Goal: Task Accomplishment & Management: Use online tool/utility

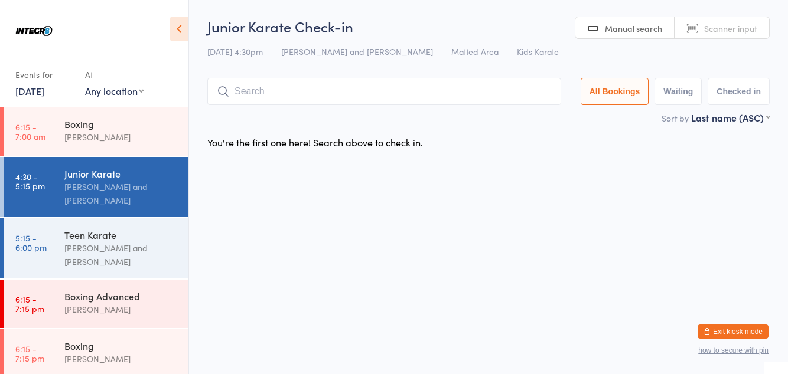
click at [266, 92] on input "search" at bounding box center [384, 91] width 354 height 27
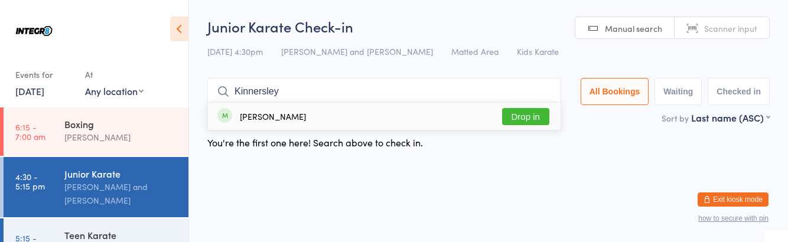
type input "Kinnersley"
click at [521, 115] on button "Drop in" at bounding box center [525, 116] width 47 height 17
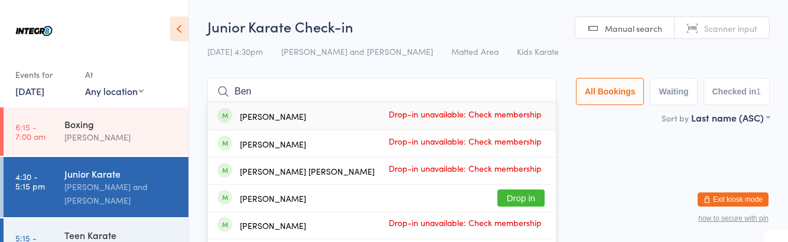
type input "Ben"
click at [528, 196] on button "Drop in" at bounding box center [520, 198] width 47 height 17
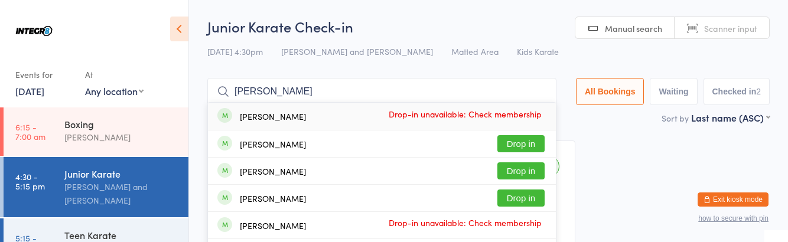
type input "[PERSON_NAME]"
click at [229, 145] on span at bounding box center [224, 143] width 15 height 15
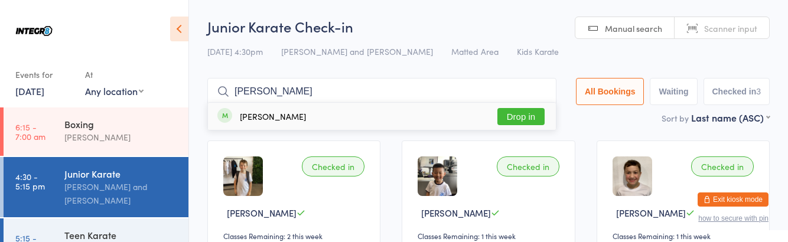
type input "[PERSON_NAME]"
click at [524, 115] on button "Drop in" at bounding box center [520, 116] width 47 height 17
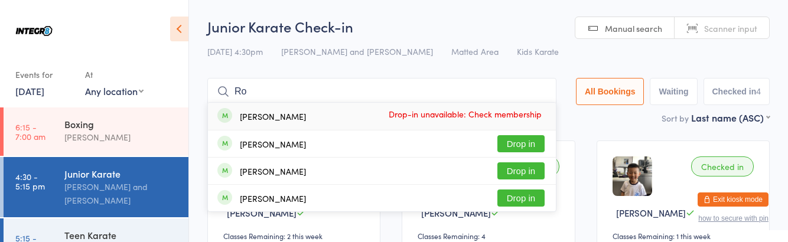
type input "Ro"
click at [326, 172] on div "[PERSON_NAME] Drop in" at bounding box center [382, 171] width 348 height 27
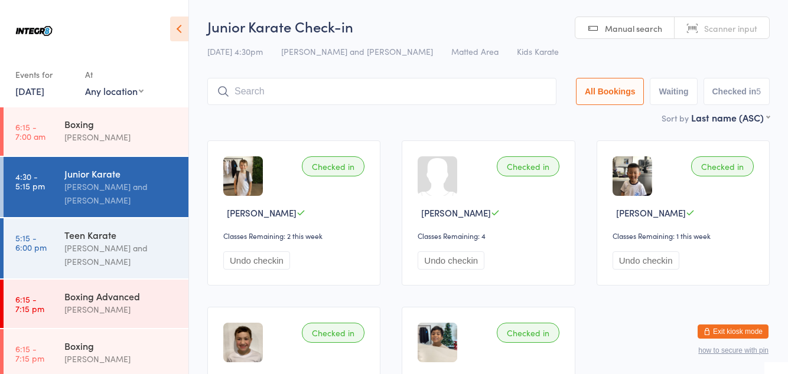
click at [53, 262] on link "5:15 - 6:00 pm Teen Karate [PERSON_NAME] and [PERSON_NAME]" at bounding box center [96, 248] width 185 height 60
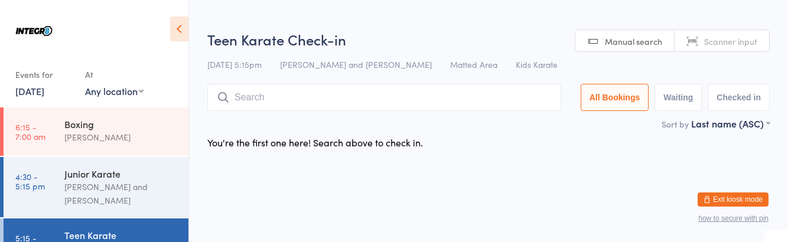
click at [290, 94] on input "search" at bounding box center [384, 97] width 354 height 27
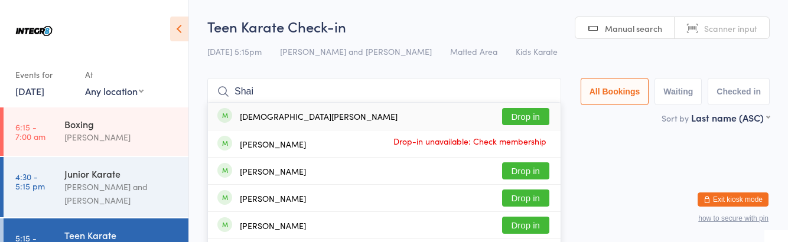
type input "Shai"
click at [532, 119] on button "Drop in" at bounding box center [525, 116] width 47 height 17
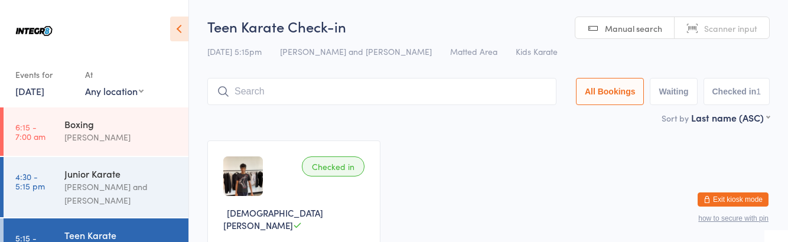
click at [139, 190] on div "[PERSON_NAME] and [PERSON_NAME]" at bounding box center [121, 193] width 114 height 27
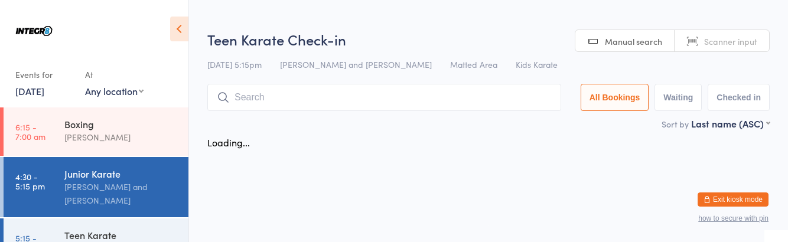
click at [399, 93] on input "search" at bounding box center [384, 97] width 354 height 27
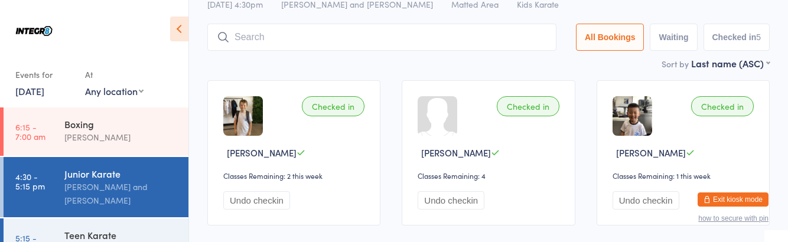
scroll to position [83, 0]
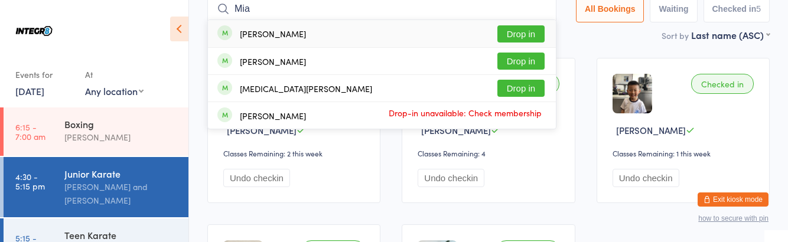
type input "Mia"
click at [524, 64] on button "Drop in" at bounding box center [520, 61] width 47 height 17
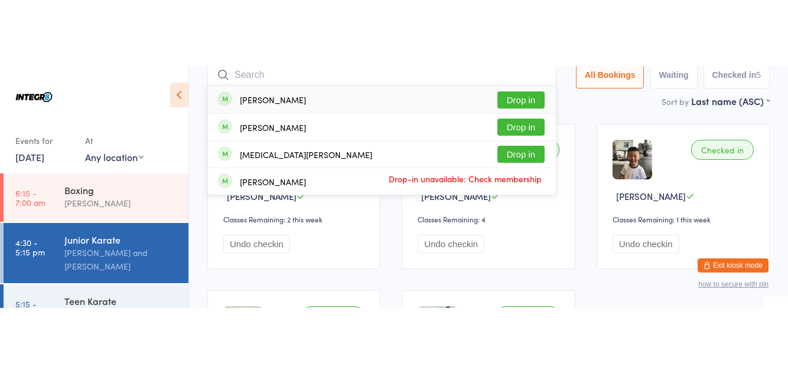
scroll to position [78, 0]
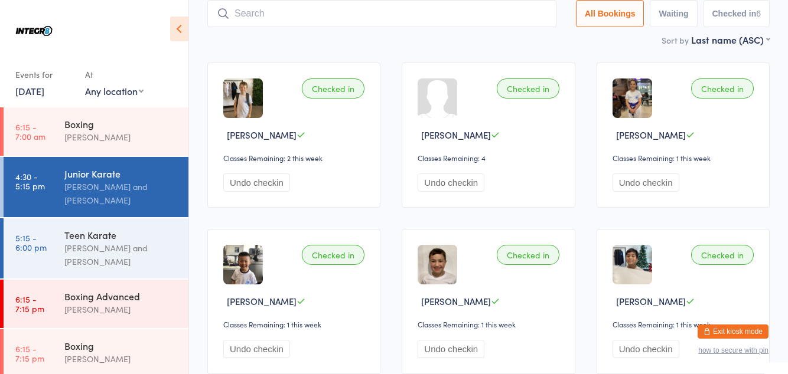
click at [129, 263] on div "[PERSON_NAME] and [PERSON_NAME]" at bounding box center [121, 254] width 114 height 27
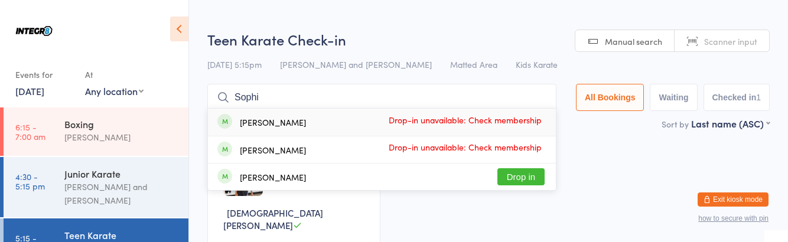
type input "[PERSON_NAME]"
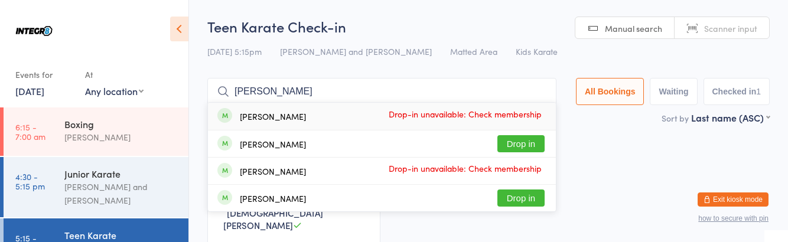
type input "[PERSON_NAME]"
click at [532, 148] on button "Drop in" at bounding box center [520, 143] width 47 height 17
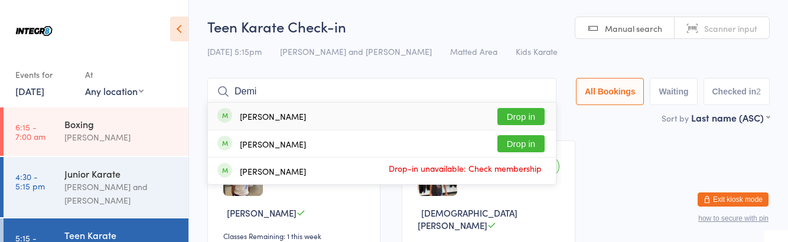
type input "Demi"
click at [538, 146] on button "Drop in" at bounding box center [520, 143] width 47 height 17
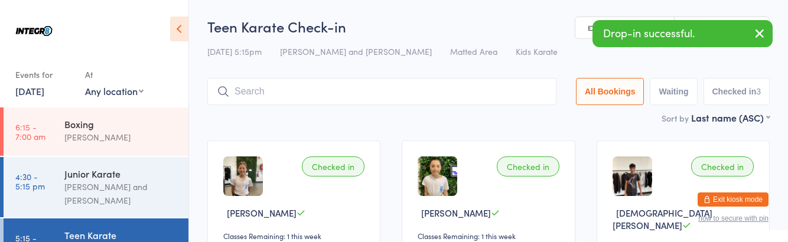
click at [145, 195] on div "[PERSON_NAME] and [PERSON_NAME]" at bounding box center [121, 193] width 114 height 27
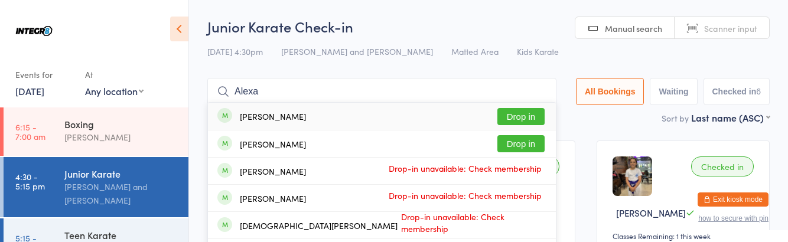
type input "Alexa"
click at [536, 113] on button "Drop in" at bounding box center [520, 116] width 47 height 17
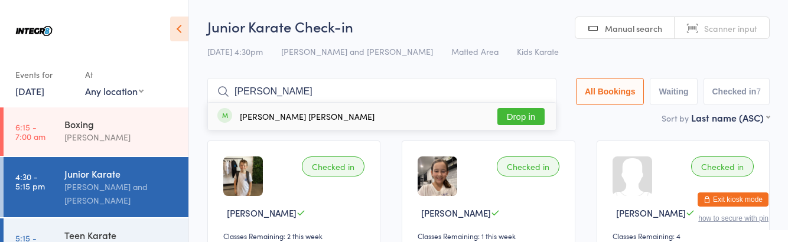
type input "[PERSON_NAME]"
click at [531, 117] on button "Drop in" at bounding box center [520, 116] width 47 height 17
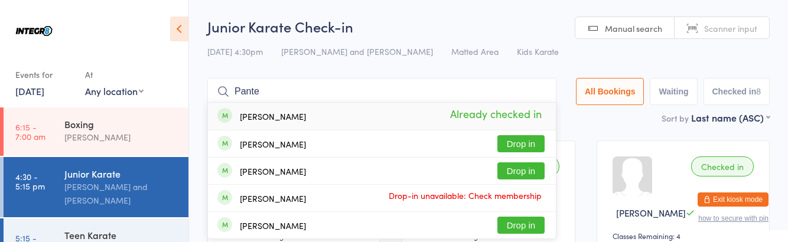
type input "Pante"
click at [527, 185] on div "[PERSON_NAME] Drop-in unavailable: Check membership" at bounding box center [382, 198] width 348 height 27
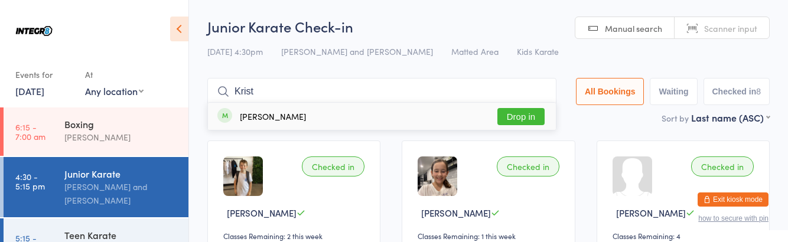
type input "Krist"
click at [530, 119] on button "Drop in" at bounding box center [520, 116] width 47 height 17
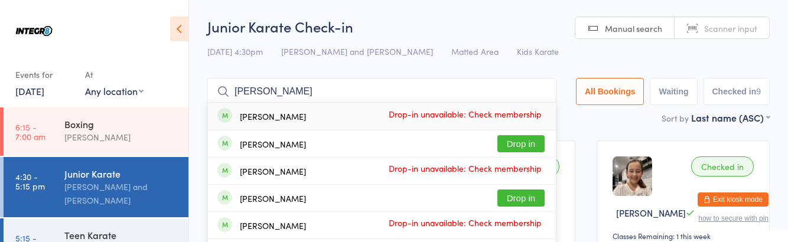
type input "[PERSON_NAME]"
click at [534, 148] on button "Drop in" at bounding box center [520, 143] width 47 height 17
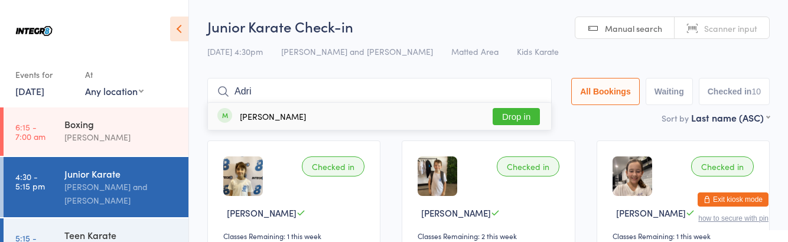
type input "Adri"
click at [521, 122] on button "Drop in" at bounding box center [515, 116] width 47 height 17
type input "Auria"
click at [534, 119] on button "Drop in" at bounding box center [515, 116] width 47 height 17
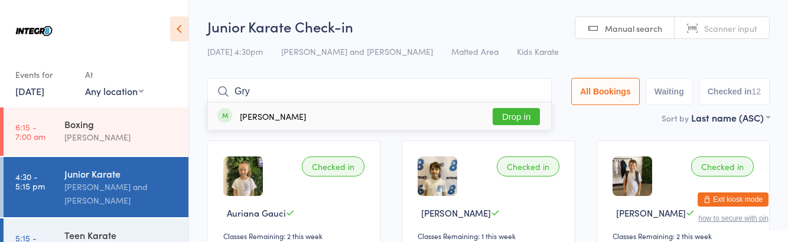
type input "Gry"
click at [522, 119] on button "Drop in" at bounding box center [515, 116] width 47 height 17
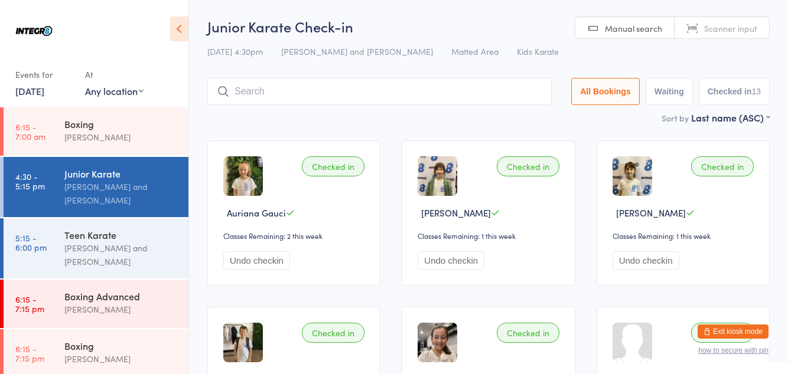
click at [63, 246] on link "5:15 - 6:00 pm Teen Karate Giuseppe Amato and Domenic Amato" at bounding box center [96, 248] width 185 height 60
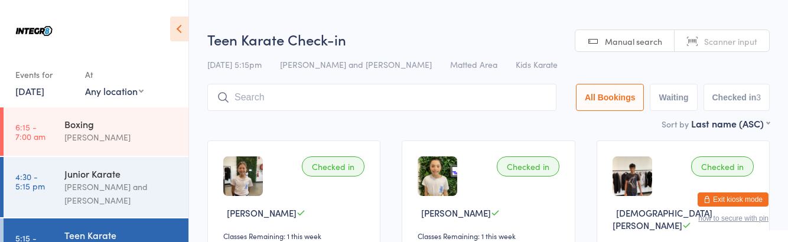
click at [393, 123] on div "Sort by Last name (ASC) First name (ASC) First name (DESC) Last name (ASC) Last…" at bounding box center [488, 123] width 562 height 13
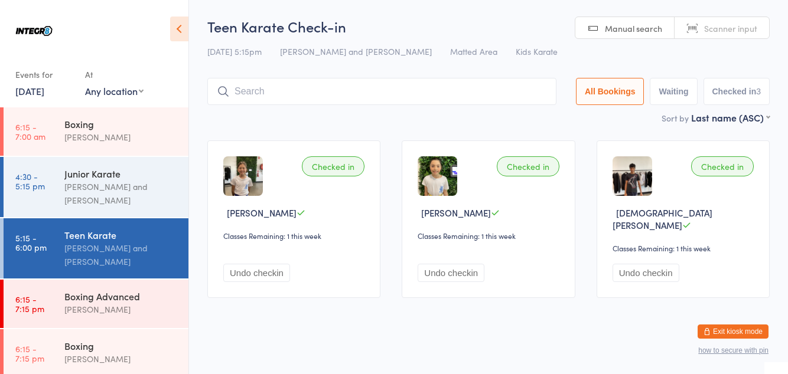
click at [250, 78] on input "search" at bounding box center [381, 91] width 349 height 27
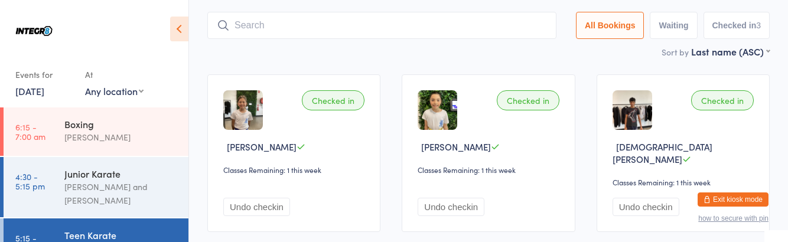
scroll to position [78, 0]
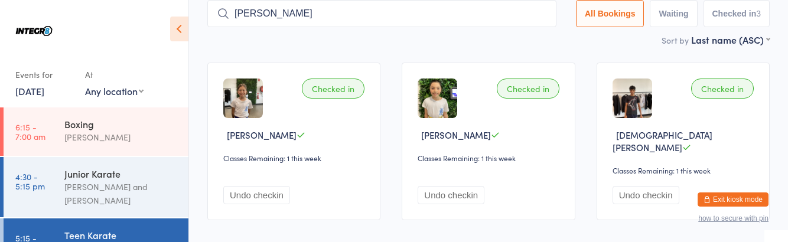
type input "Jim"
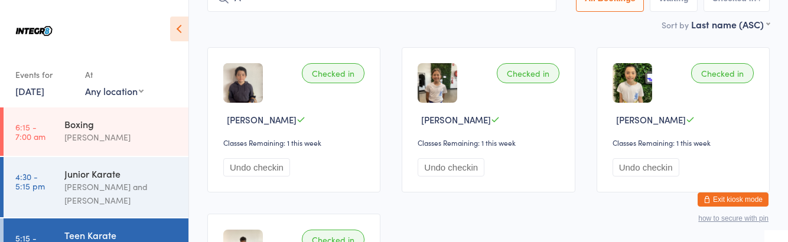
scroll to position [86, 0]
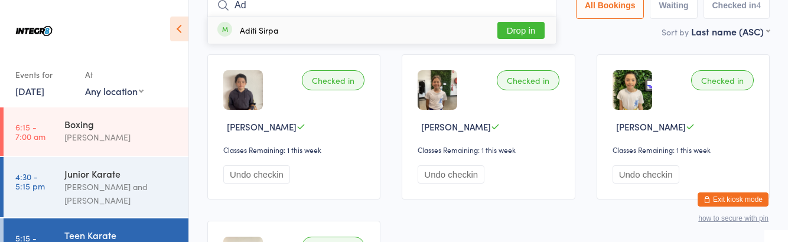
type input "Ad"
click at [532, 33] on button "Drop in" at bounding box center [520, 30] width 47 height 17
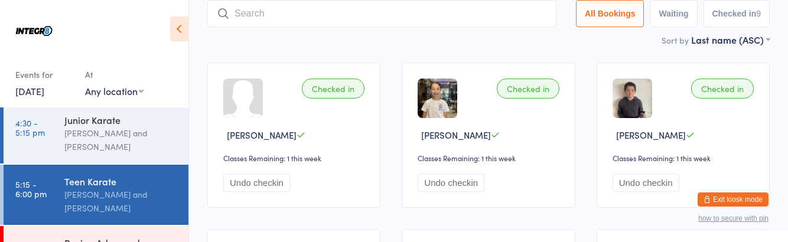
scroll to position [53, 0]
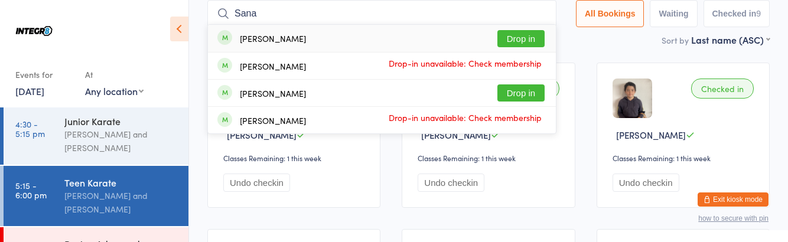
type input "Sana"
click at [529, 37] on button "Drop in" at bounding box center [520, 38] width 47 height 17
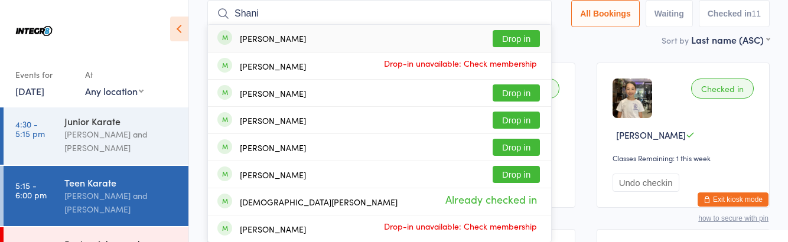
type input "Shani"
click at [532, 39] on button "Drop in" at bounding box center [515, 38] width 47 height 17
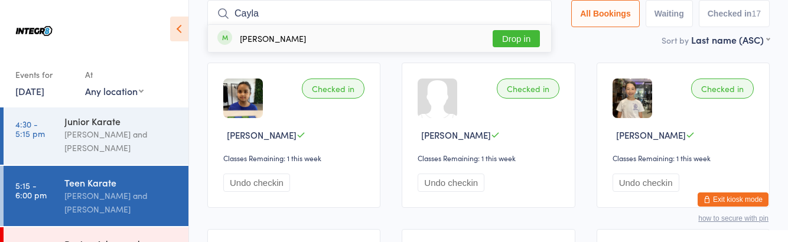
type input "Cayla"
click at [343, 35] on div "Cayla Robb Drop in" at bounding box center [379, 38] width 343 height 27
type input "Visa"
click at [525, 41] on button "Drop in" at bounding box center [515, 38] width 47 height 17
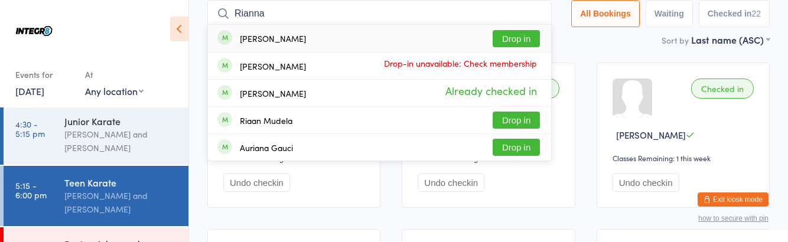
type input "Rianna"
click at [514, 41] on button "Drop in" at bounding box center [515, 38] width 47 height 17
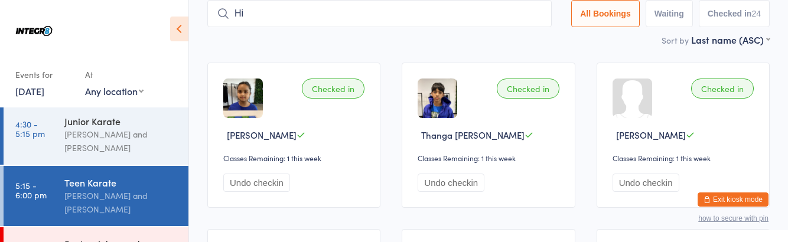
type input "Hi"
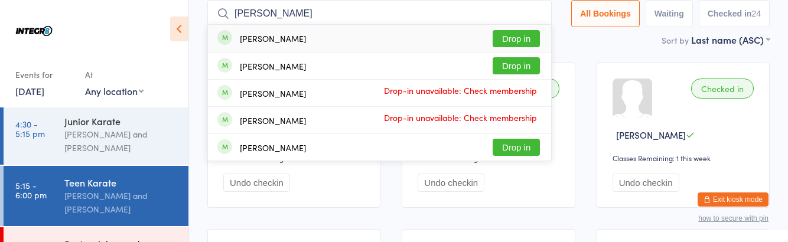
type input "Lucas a"
click at [516, 41] on button "Drop in" at bounding box center [515, 38] width 47 height 17
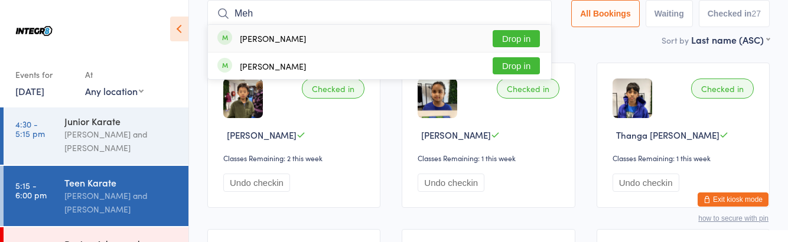
type input "Meh"
click at [525, 36] on button "Drop in" at bounding box center [515, 38] width 47 height 17
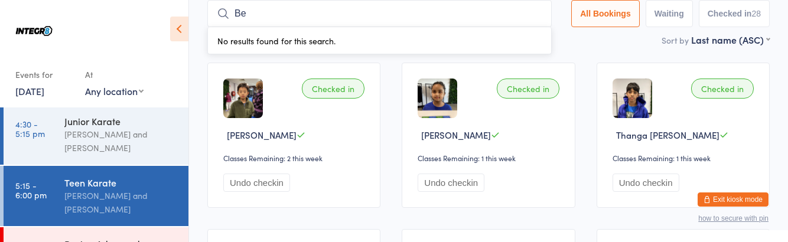
type input "Ben"
